Goal: Navigation & Orientation: Find specific page/section

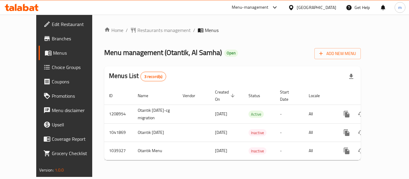
click at [325, 7] on div "[GEOGRAPHIC_DATA]" at bounding box center [317, 7] width 40 height 7
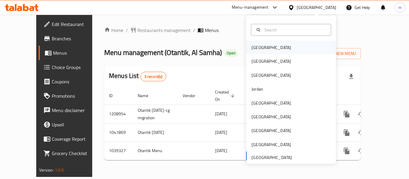
click at [263, 52] on div "[GEOGRAPHIC_DATA]" at bounding box center [271, 48] width 49 height 14
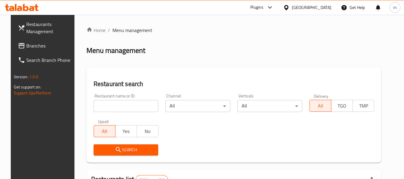
click at [43, 49] on span "Branches" at bounding box center [49, 45] width 47 height 7
